Goal: Navigation & Orientation: Find specific page/section

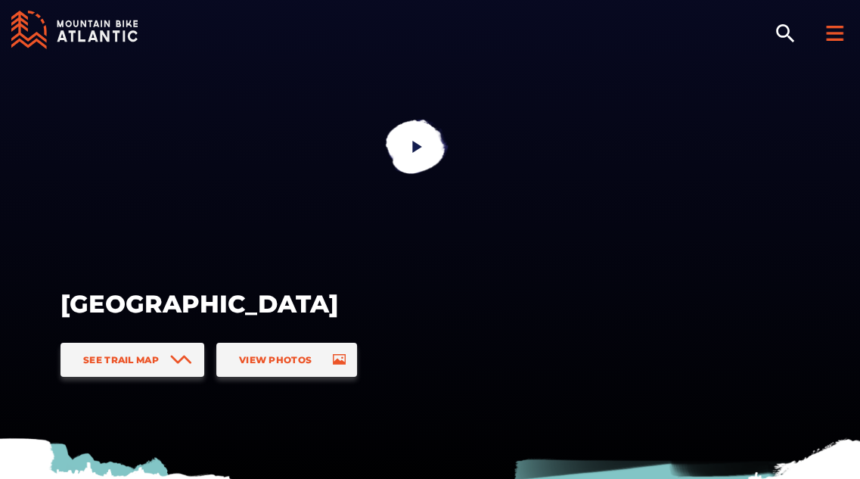
click at [839, 35] on icon at bounding box center [834, 33] width 17 height 15
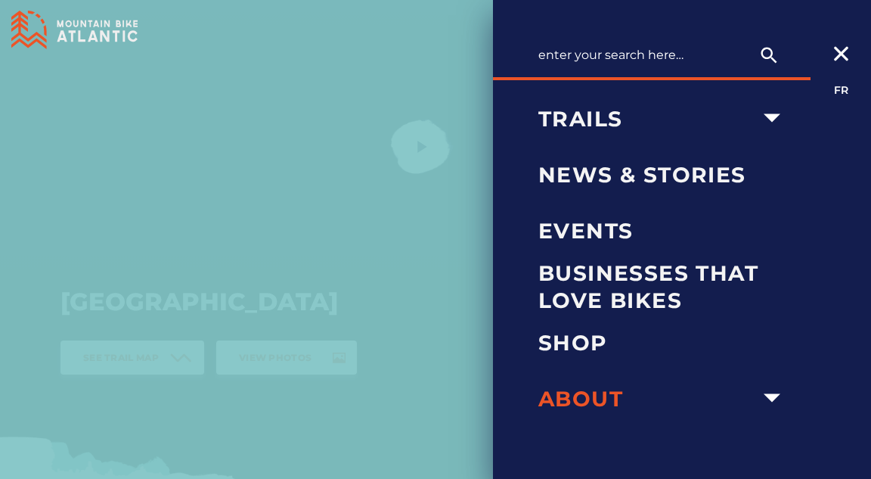
click at [598, 405] on span "About" at bounding box center [647, 398] width 216 height 27
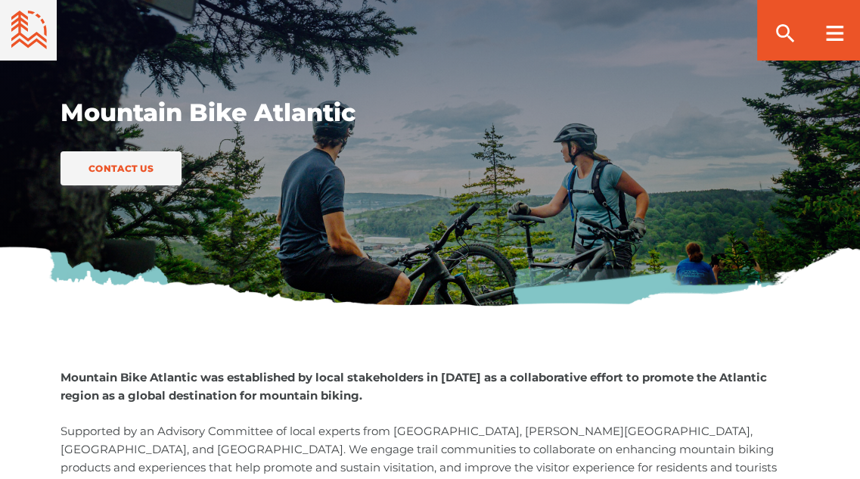
scroll to position [191, 0]
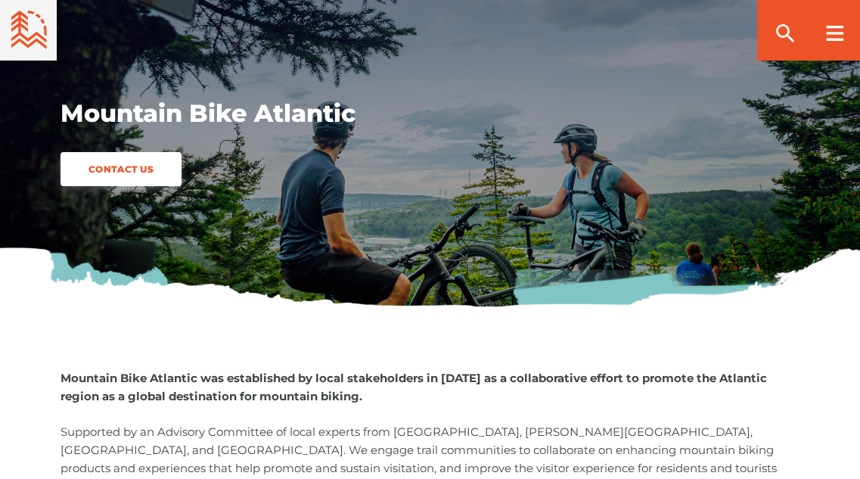
click at [147, 167] on span "Contact Us" at bounding box center [121, 168] width 76 height 11
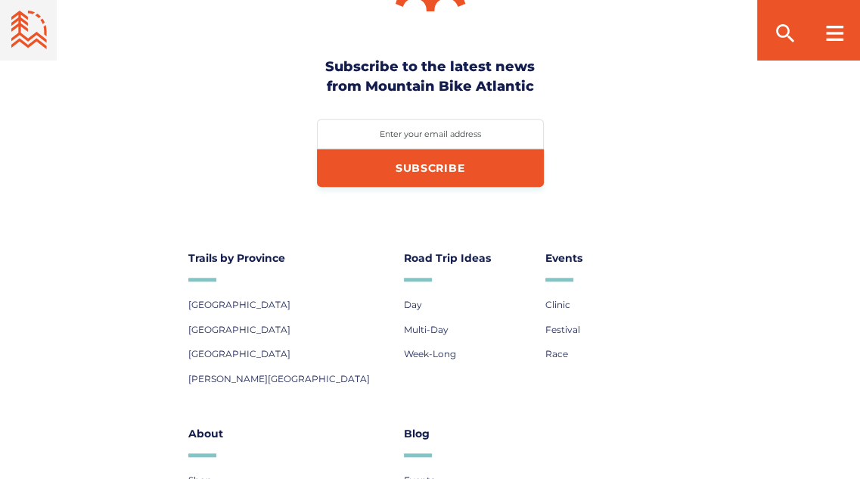
scroll to position [1068, 0]
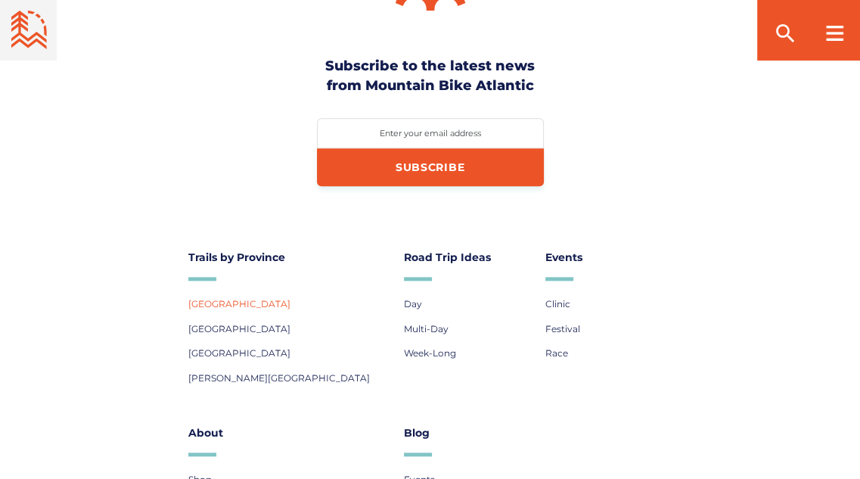
click at [253, 305] on span "[GEOGRAPHIC_DATA]" at bounding box center [239, 303] width 102 height 11
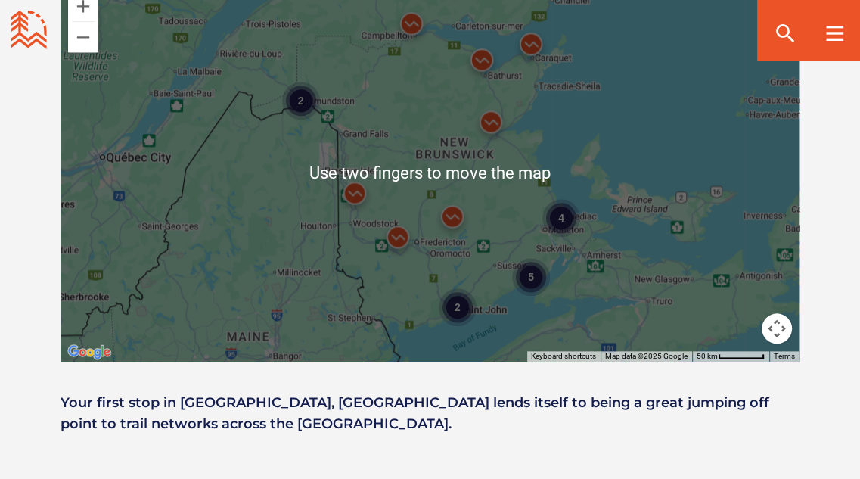
scroll to position [1282, 0]
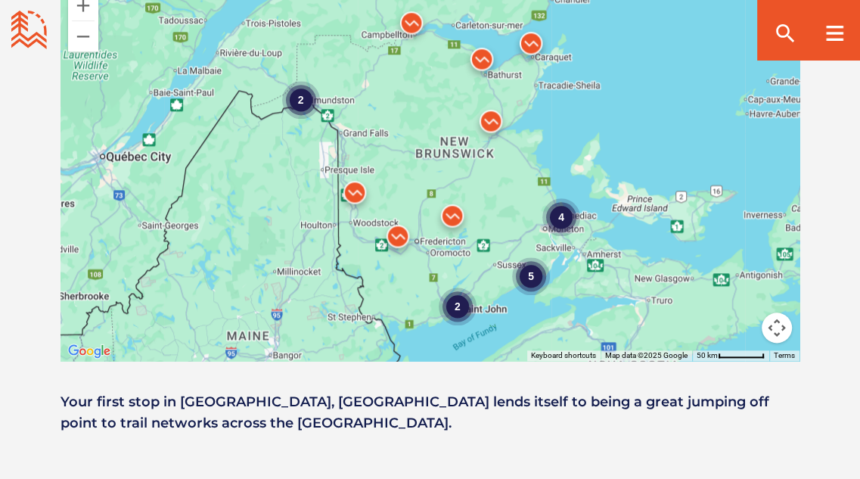
click at [531, 257] on div "5" at bounding box center [531, 276] width 38 height 38
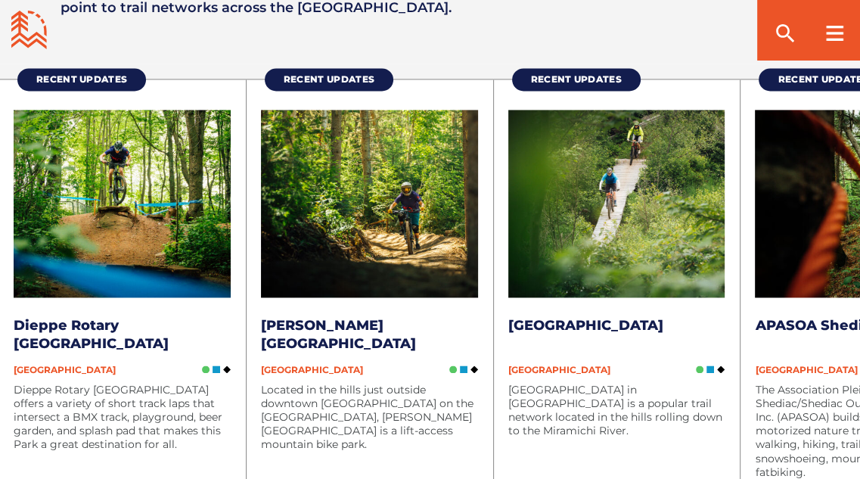
scroll to position [1706, 0]
